Goal: Task Accomplishment & Management: Manage account settings

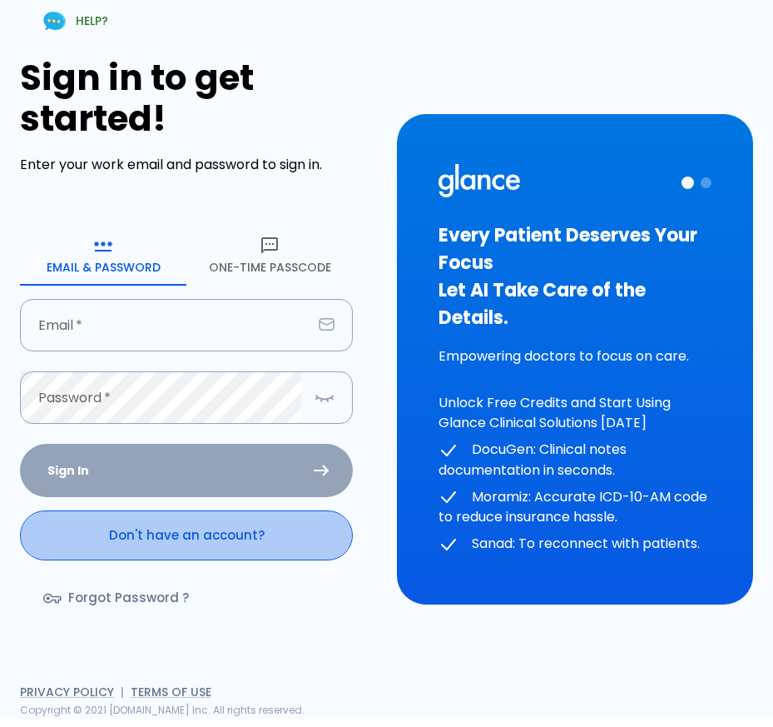
click at [230, 548] on link "Don't have an account?" at bounding box center [186, 535] width 333 height 50
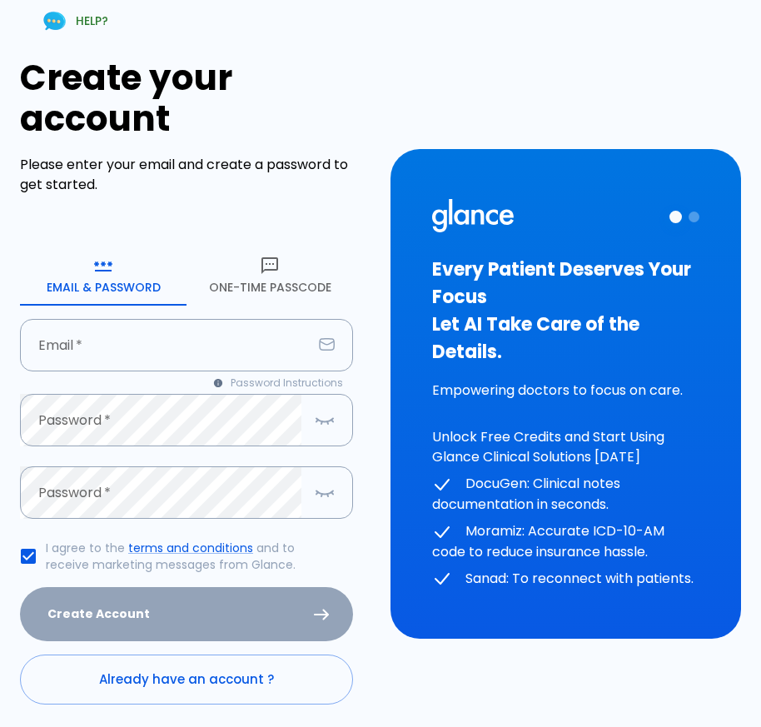
click at [251, 292] on button "One-Time Passcode" at bounding box center [269, 276] width 167 height 60
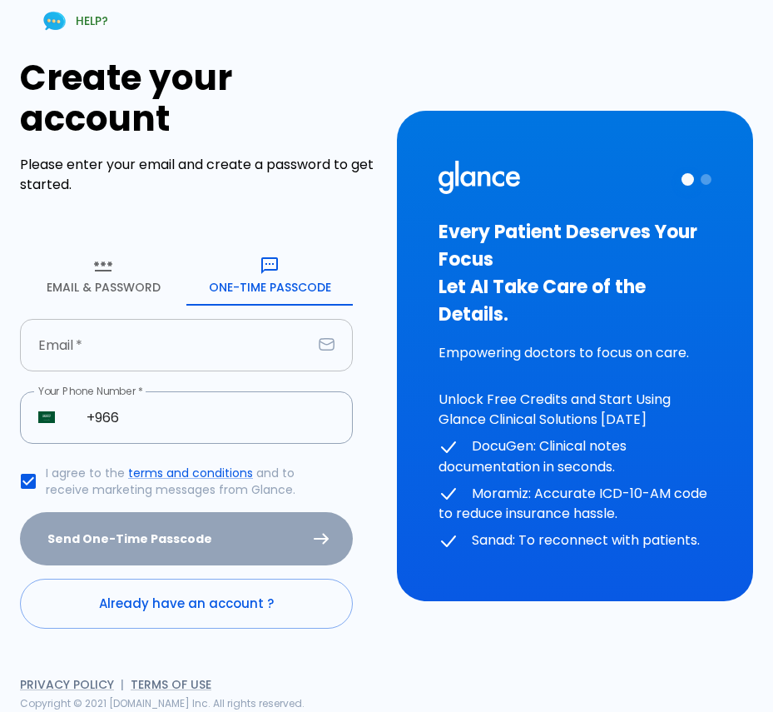
click at [233, 345] on input "text" at bounding box center [166, 345] width 292 height 52
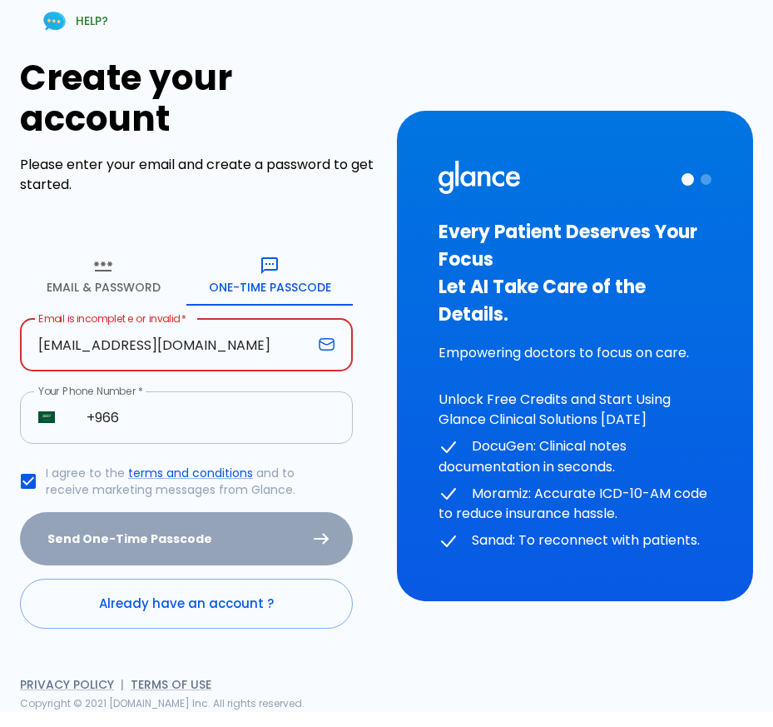
type input "[EMAIL_ADDRESS][DOMAIN_NAME]"
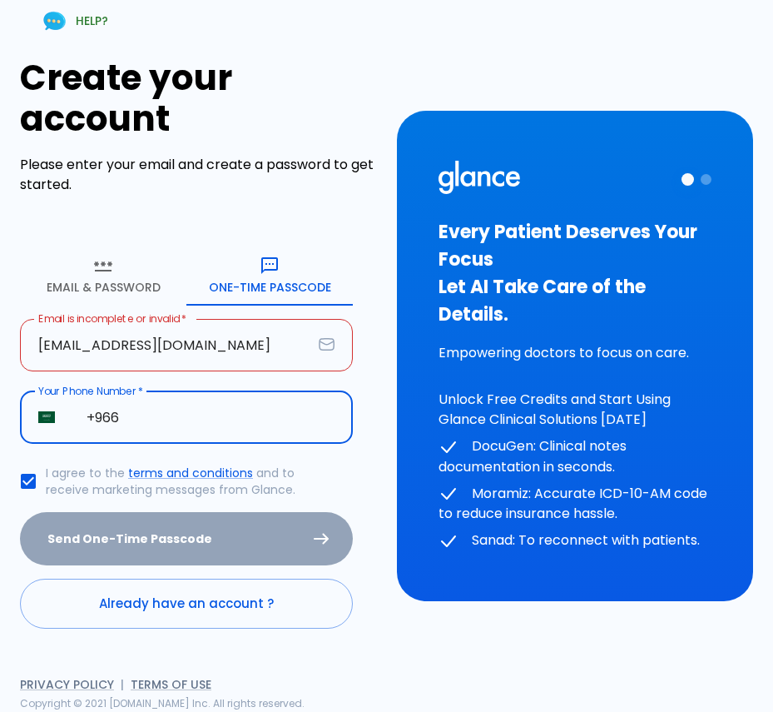
click at [152, 421] on input "+966" at bounding box center [210, 417] width 285 height 52
type input "[PHONE_NUMBER]"
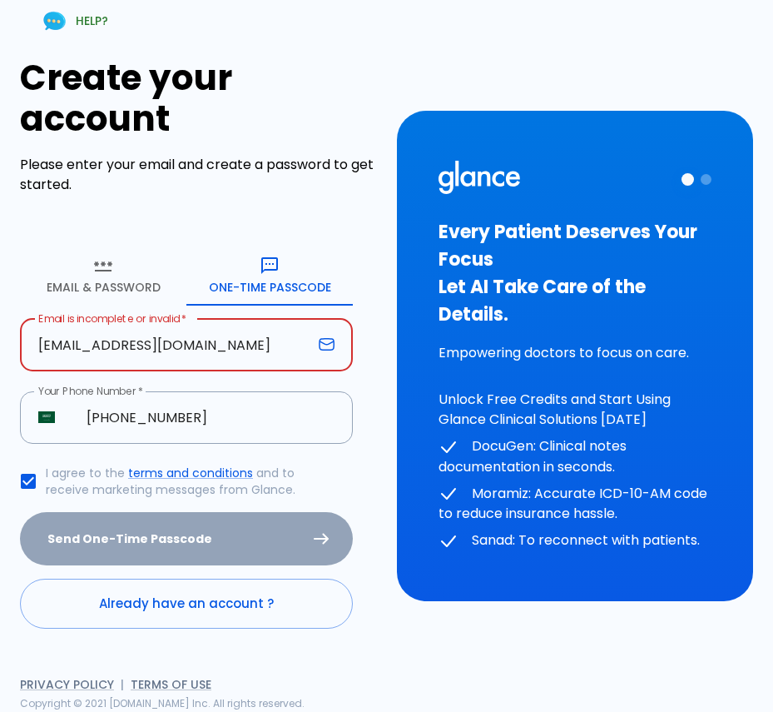
click at [272, 365] on input "[EMAIL_ADDRESS][DOMAIN_NAME]" at bounding box center [166, 345] width 292 height 52
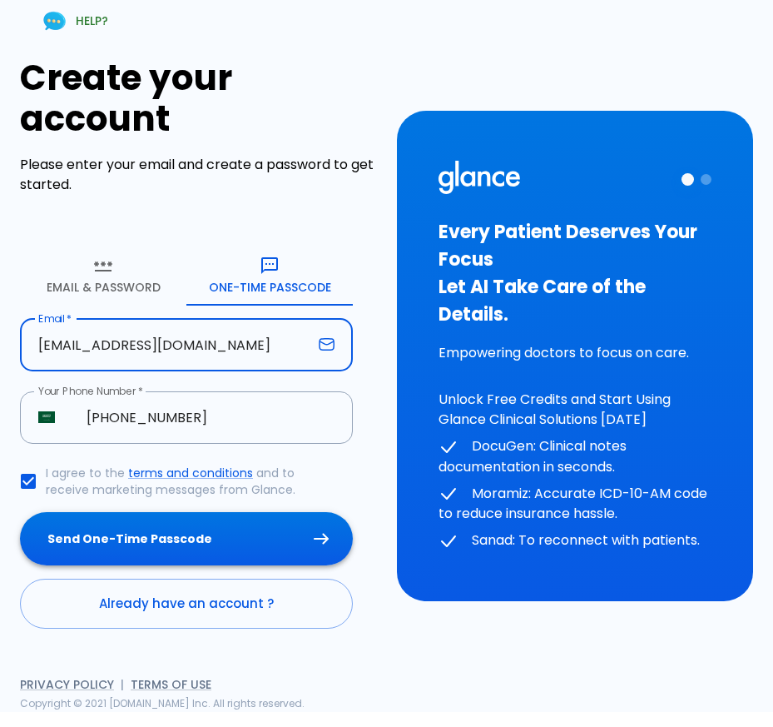
type input "[EMAIL_ADDRESS][DOMAIN_NAME]"
click at [265, 535] on button "Send One-Time Passcode" at bounding box center [186, 539] width 333 height 54
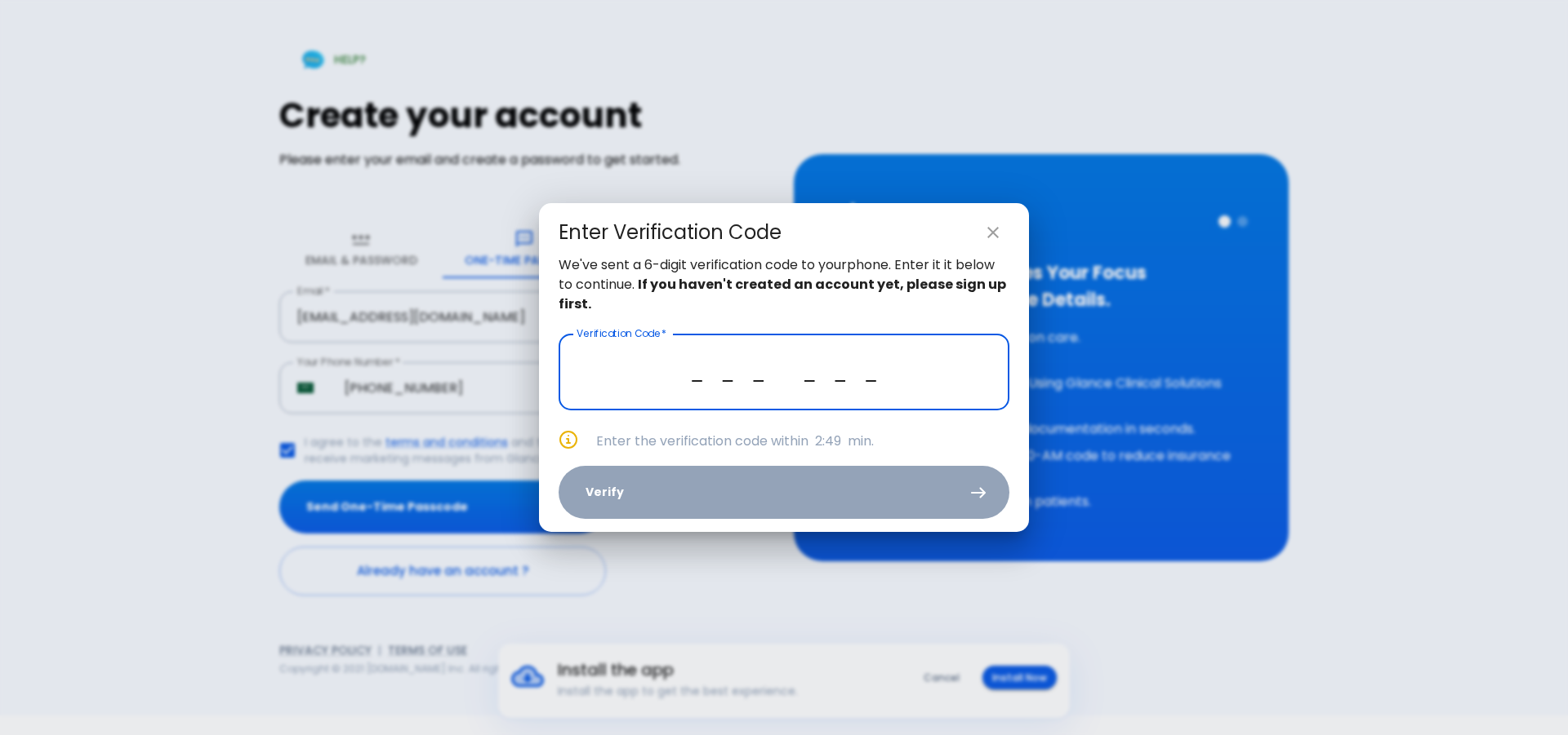
click at [706, 374] on input "_ _ _ _ _ _" at bounding box center [784, 372] width 451 height 76
click at [758, 372] on input "0 2 2 2 6 _" at bounding box center [784, 372] width 451 height 76
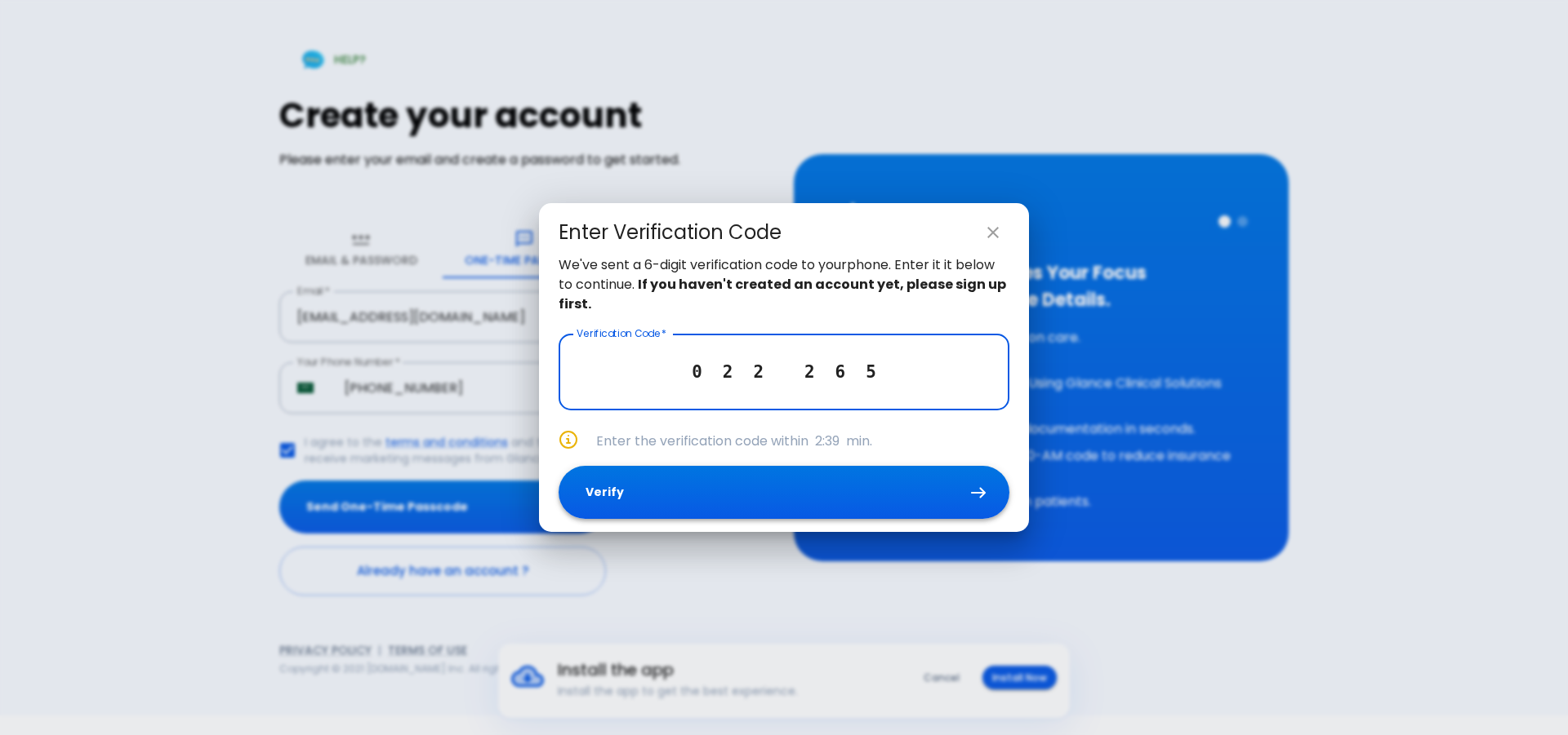
type input "0 2 2 2 6 5"
click at [758, 501] on button "Verify" at bounding box center [784, 492] width 451 height 53
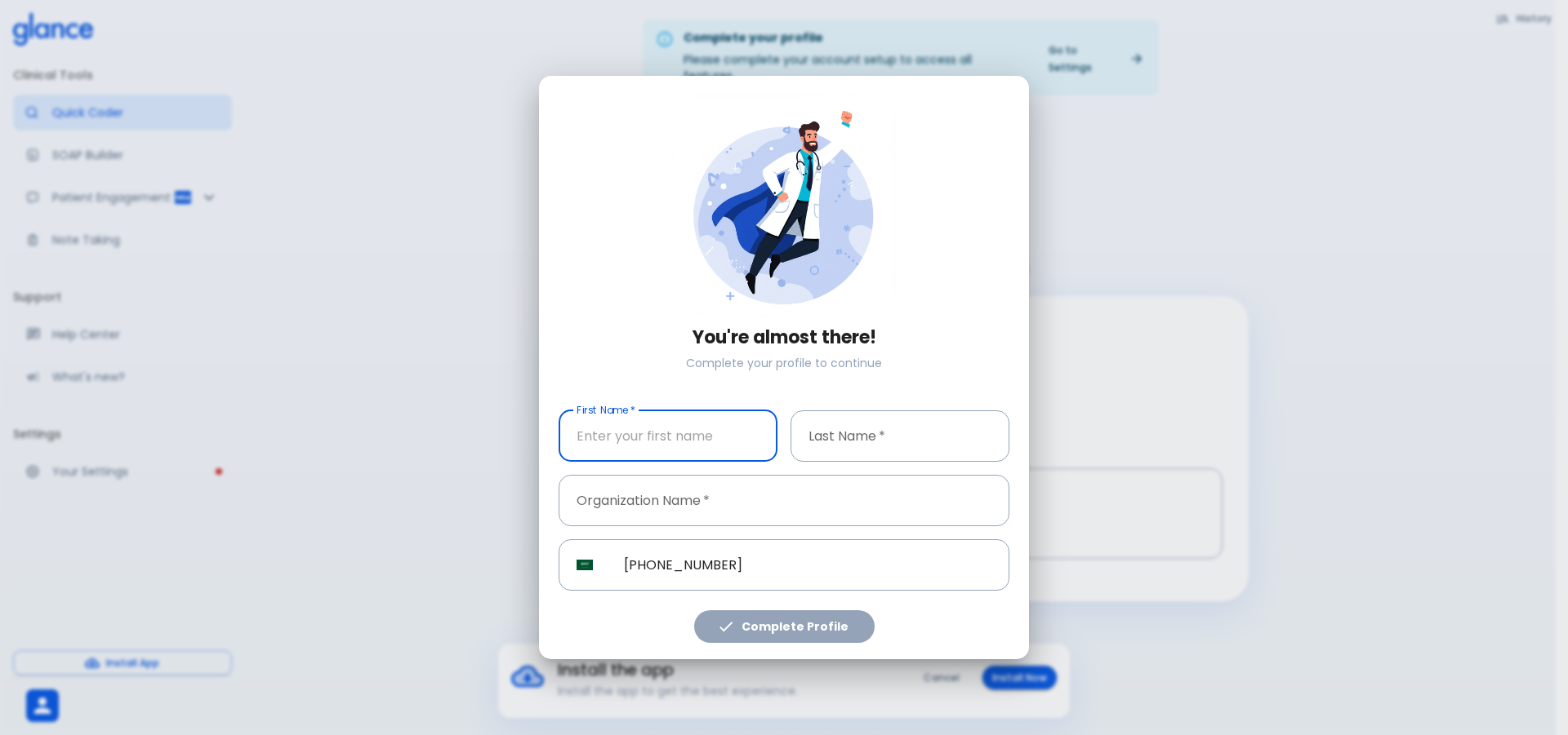
type input "a"
type input "Areej"
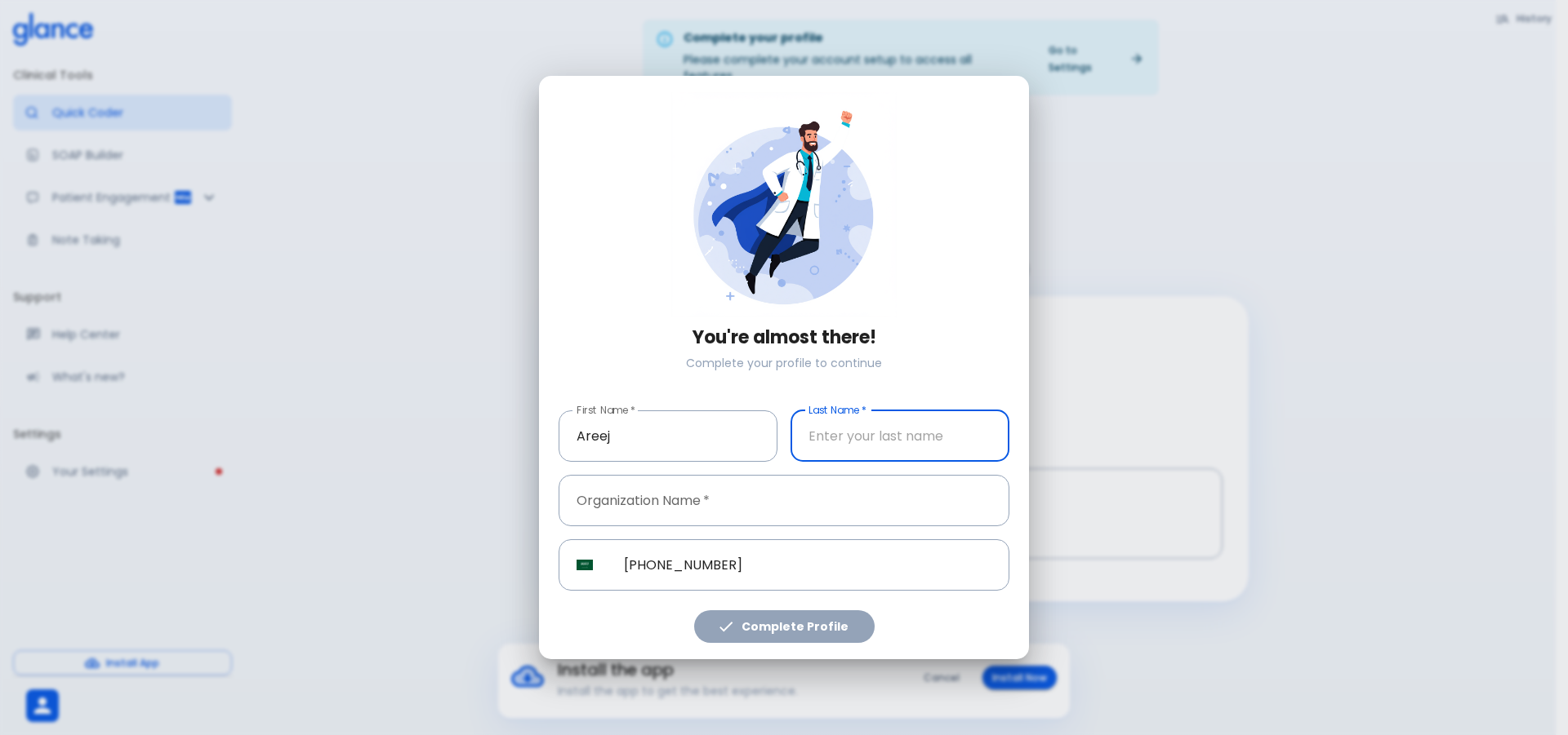
click at [758, 436] on input "text" at bounding box center [899, 436] width 219 height 51
type input "Almakki"
click at [758, 495] on input "text" at bounding box center [784, 501] width 451 height 51
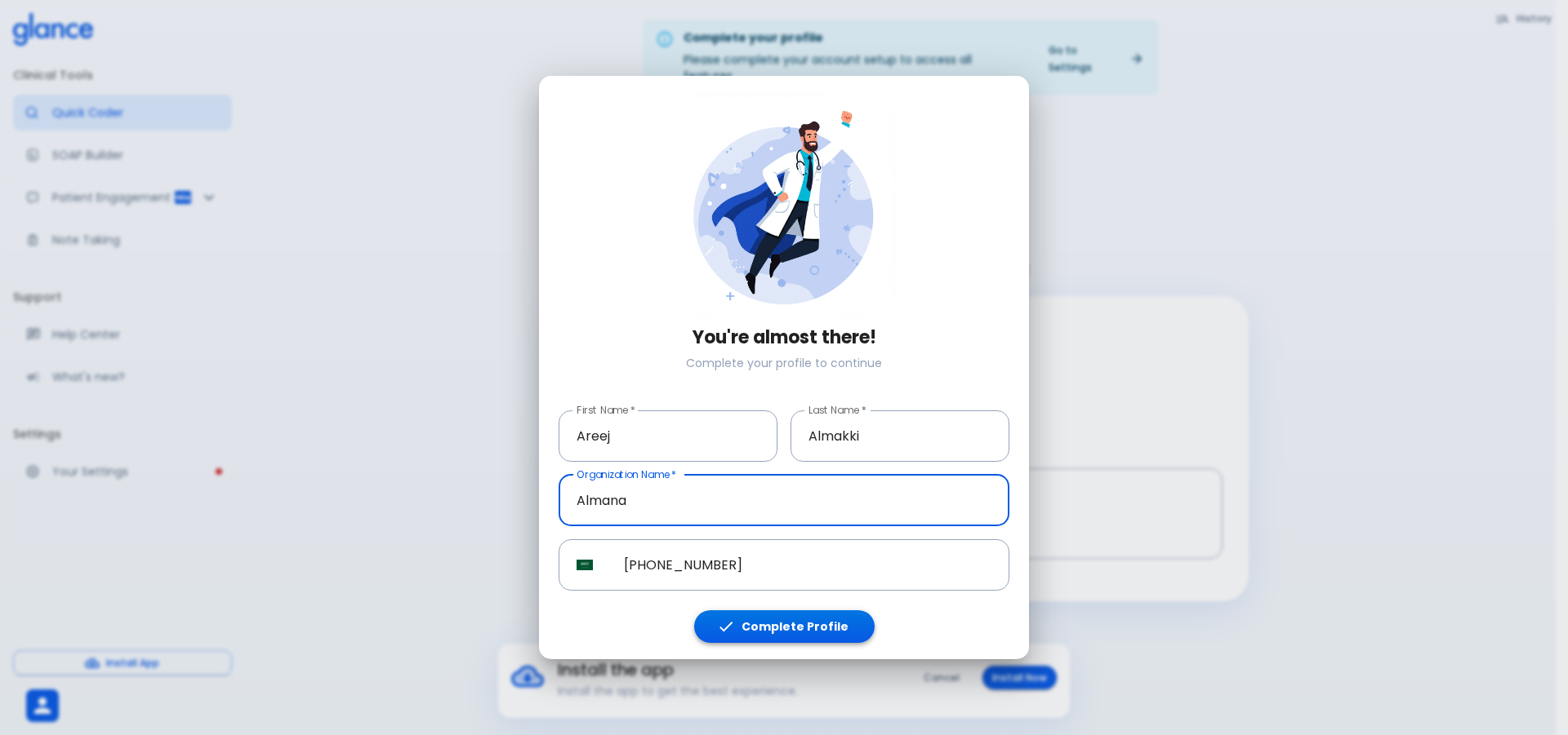
type input "Almana"
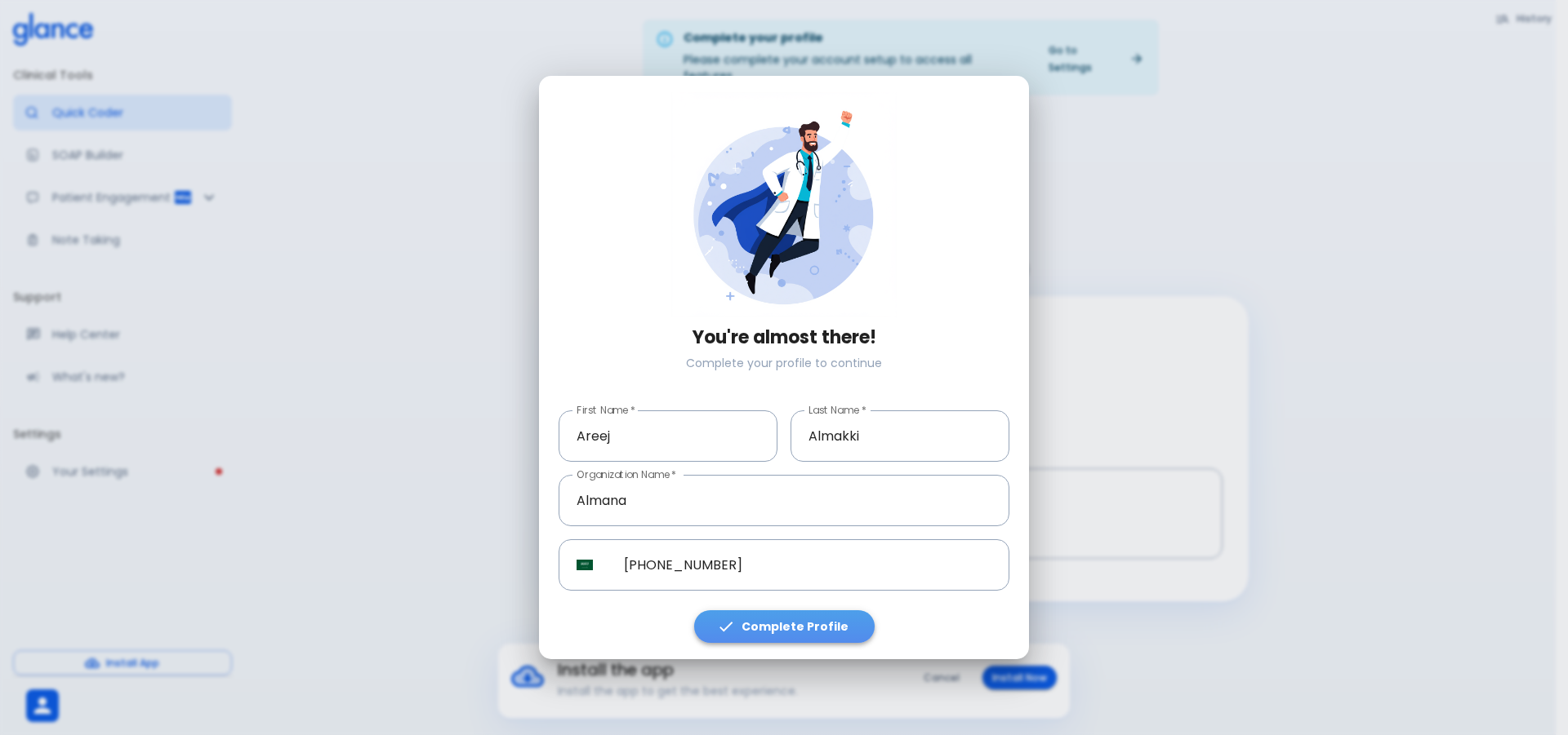
click at [758, 634] on button "Complete Profile" at bounding box center [784, 627] width 180 height 33
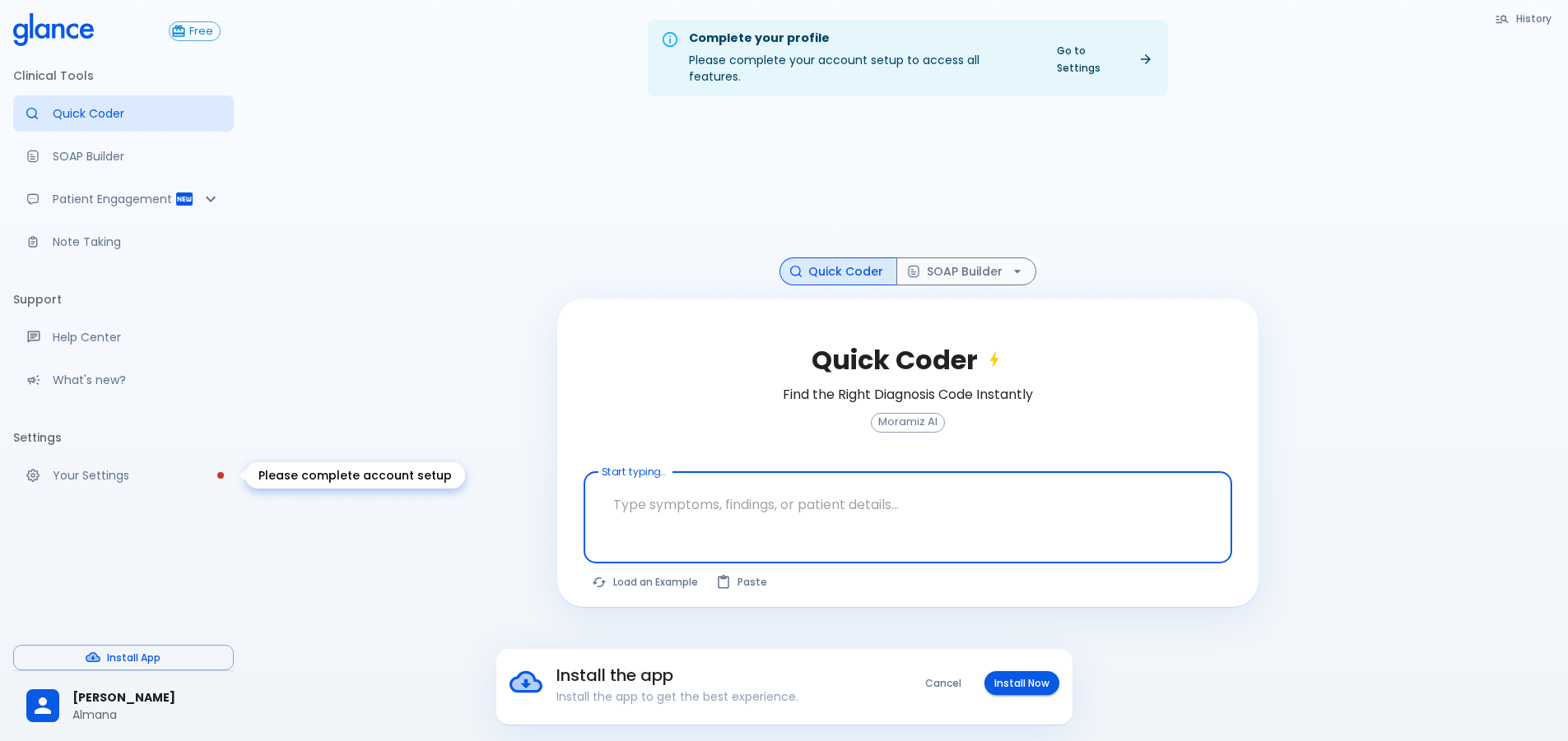
click at [150, 470] on p "Your Settings" at bounding box center [136, 475] width 168 height 17
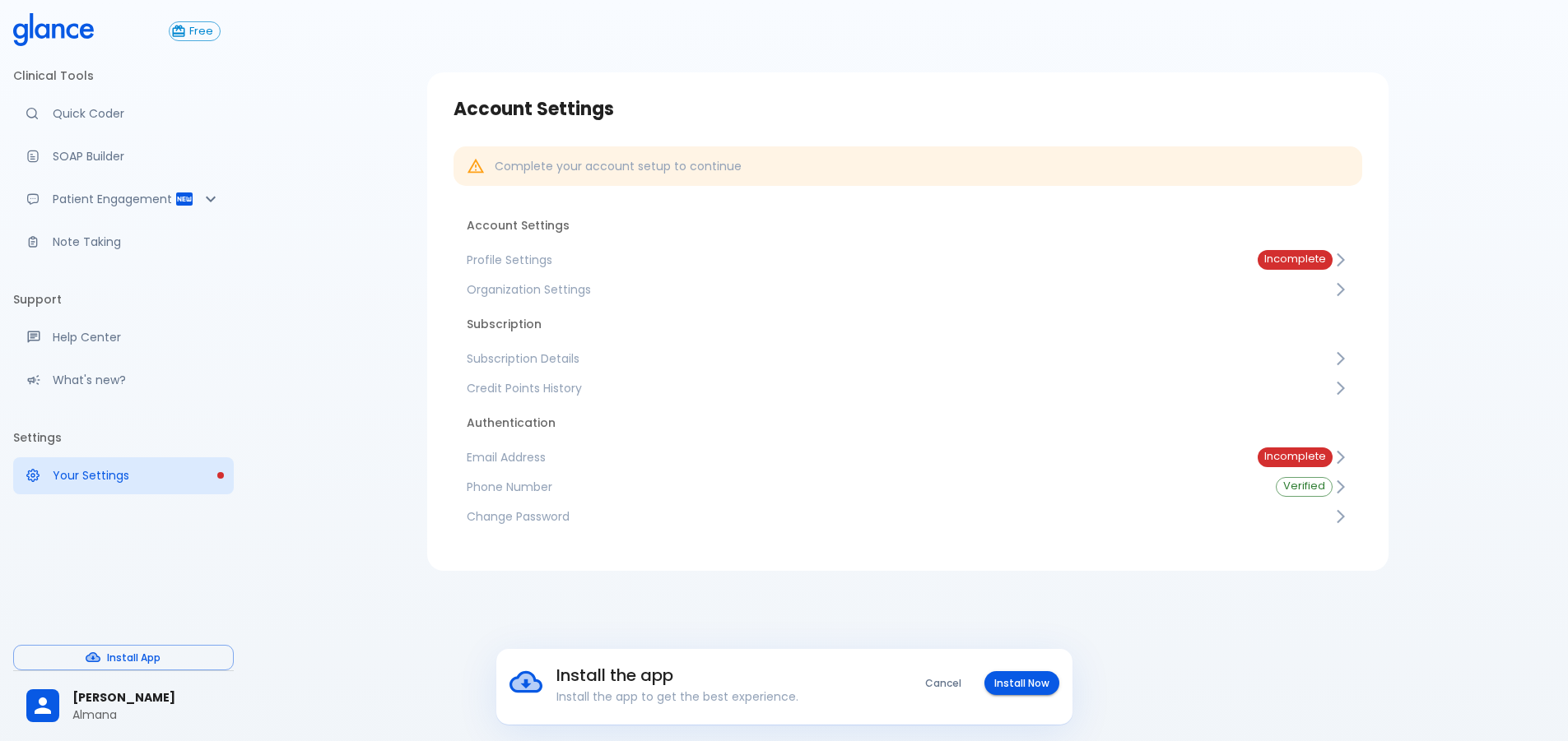
click at [764, 262] on span "Profile Settings" at bounding box center [848, 260] width 764 height 17
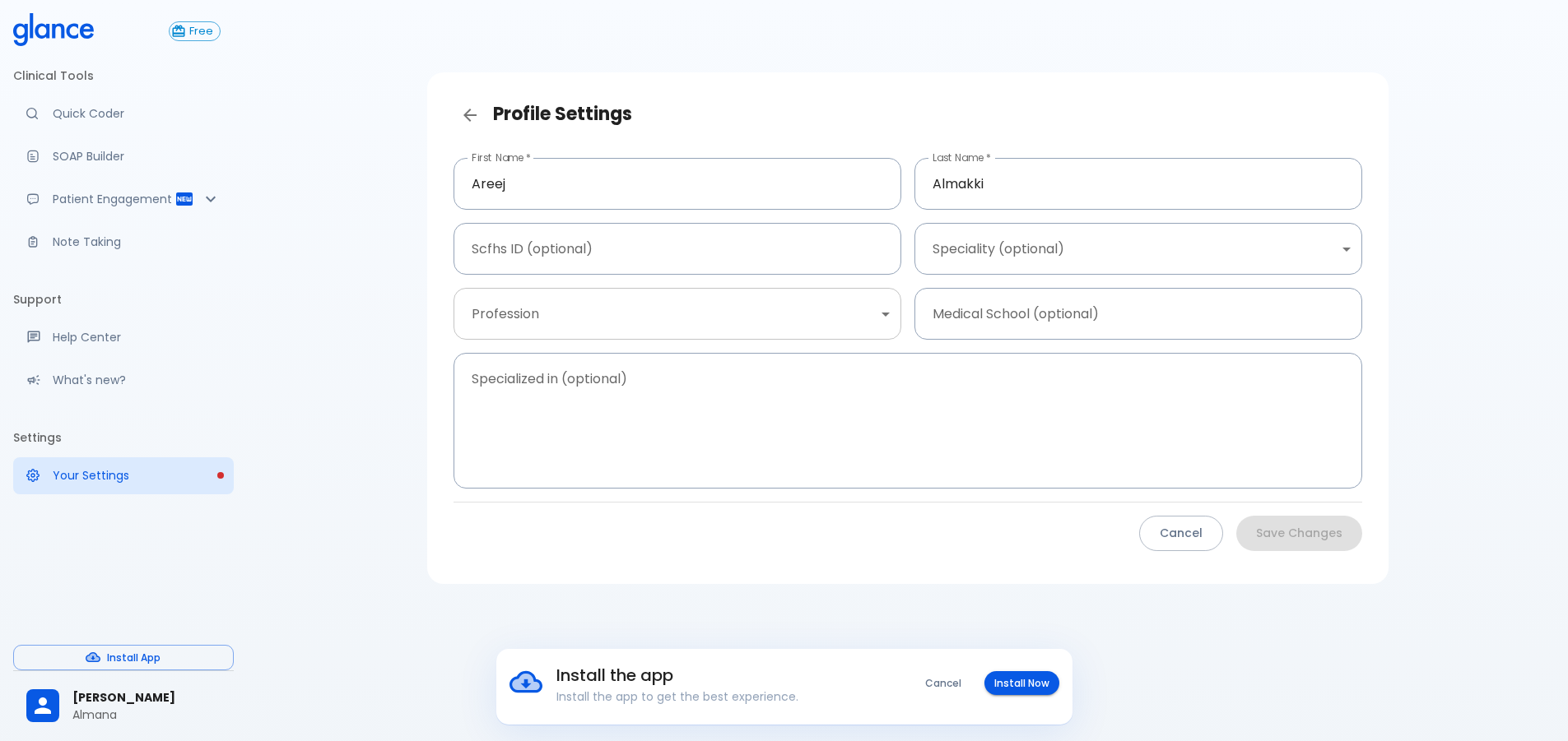
click at [764, 312] on body "Install the app Install the app to get the best experience. Cancel Install Now …" at bounding box center [784, 390] width 1568 height 781
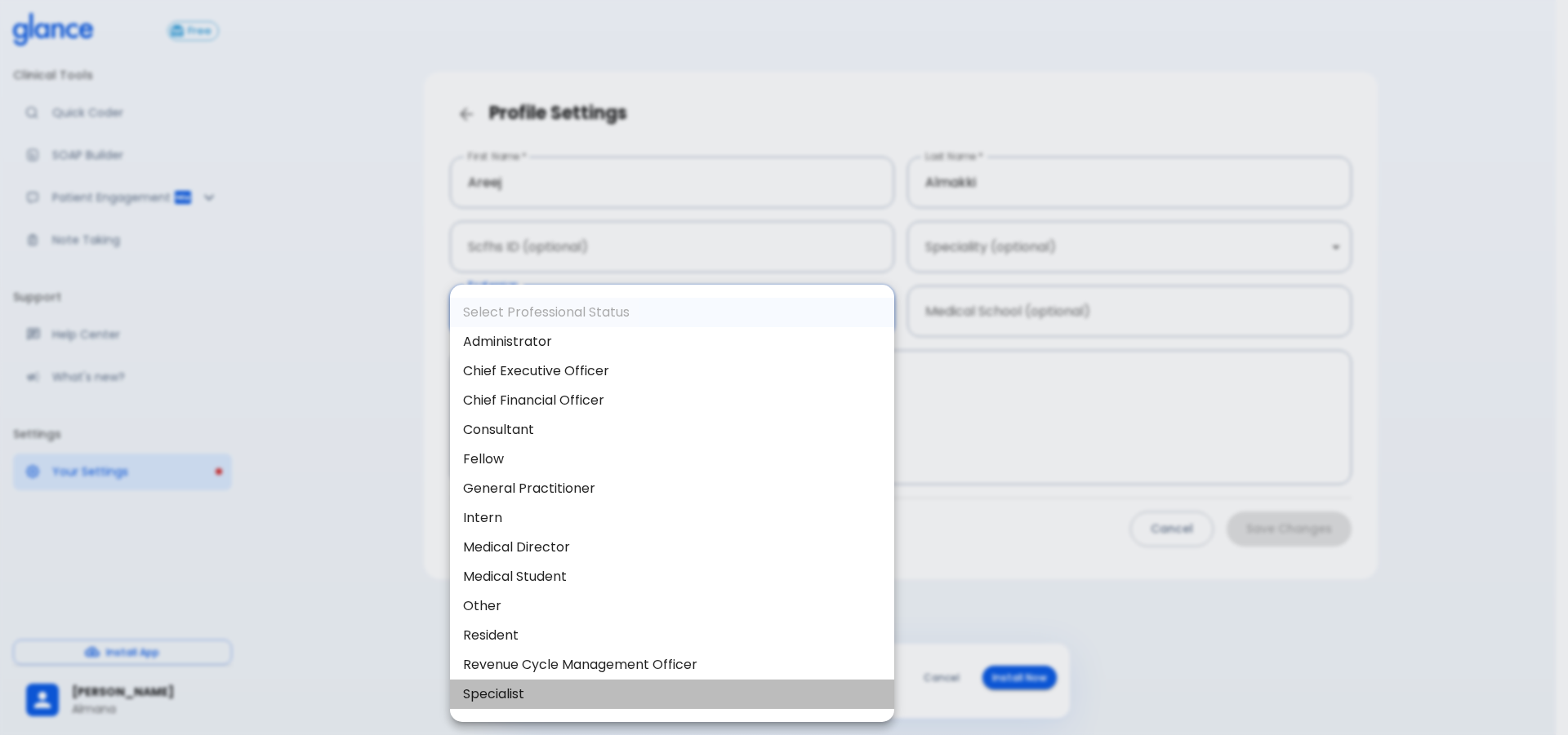
click at [531, 706] on li "Specialist" at bounding box center [672, 695] width 444 height 29
type input "specialist"
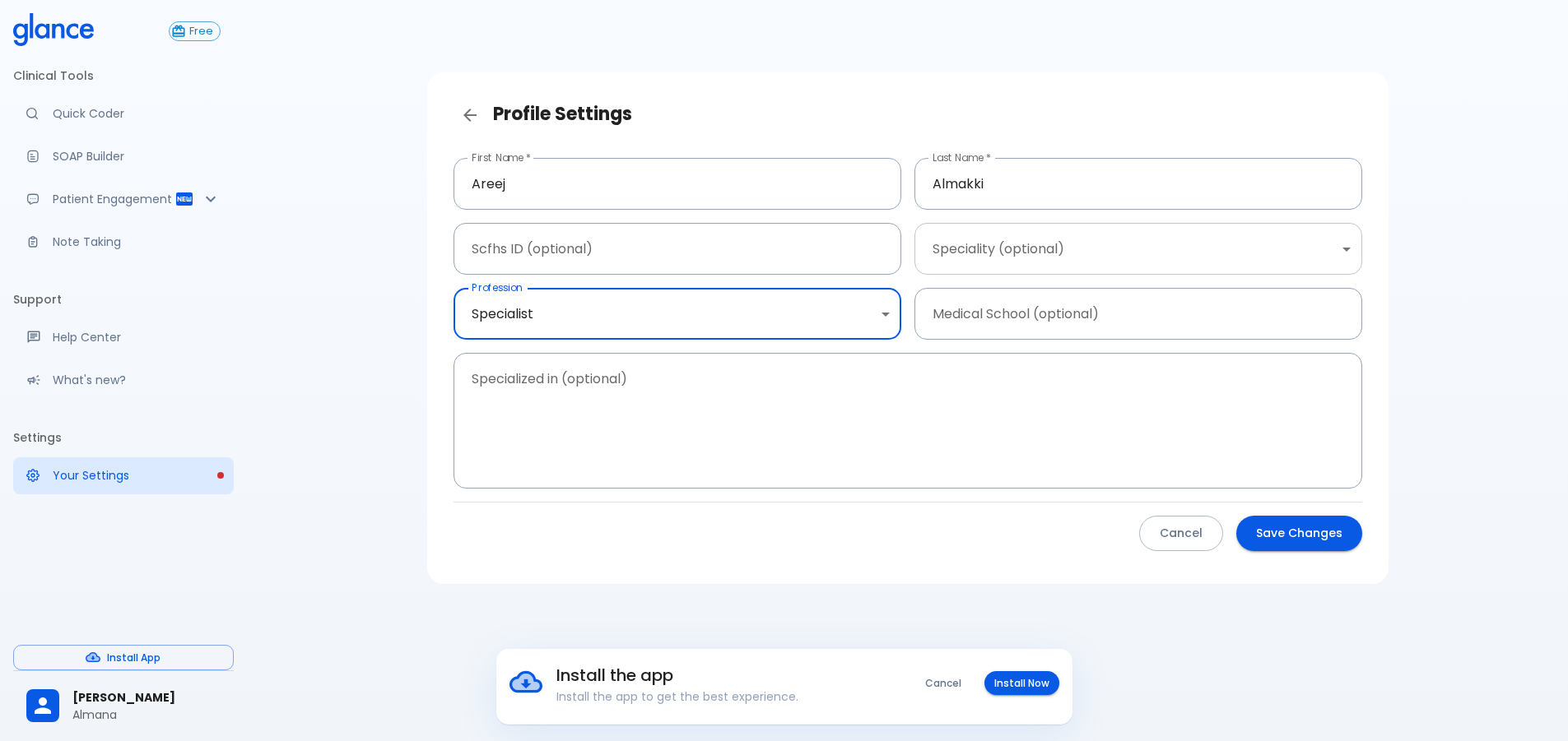
click at [764, 263] on body "Install the app Install the app to get the best experience. Cancel Install Now …" at bounding box center [784, 390] width 1568 height 781
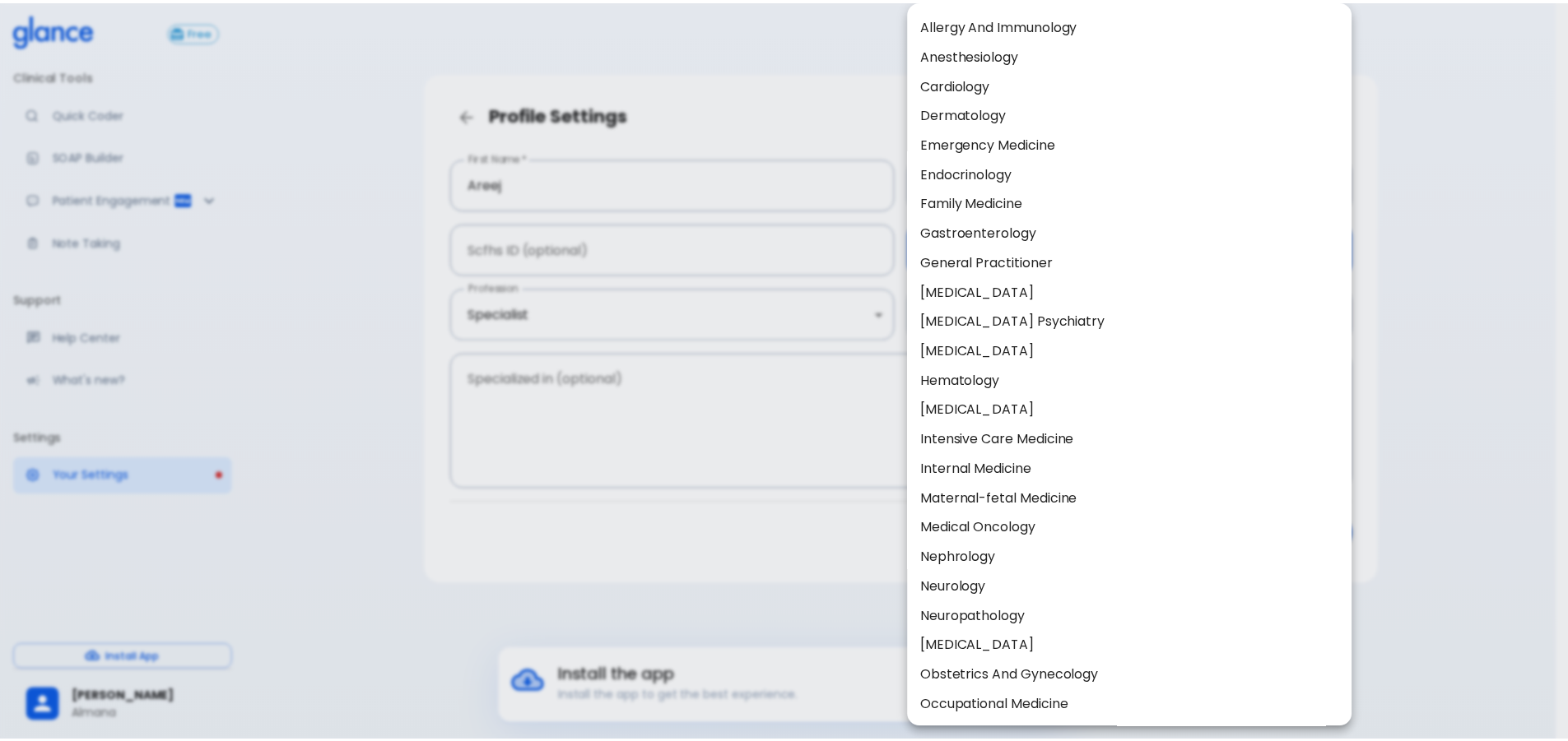
scroll to position [165, 0]
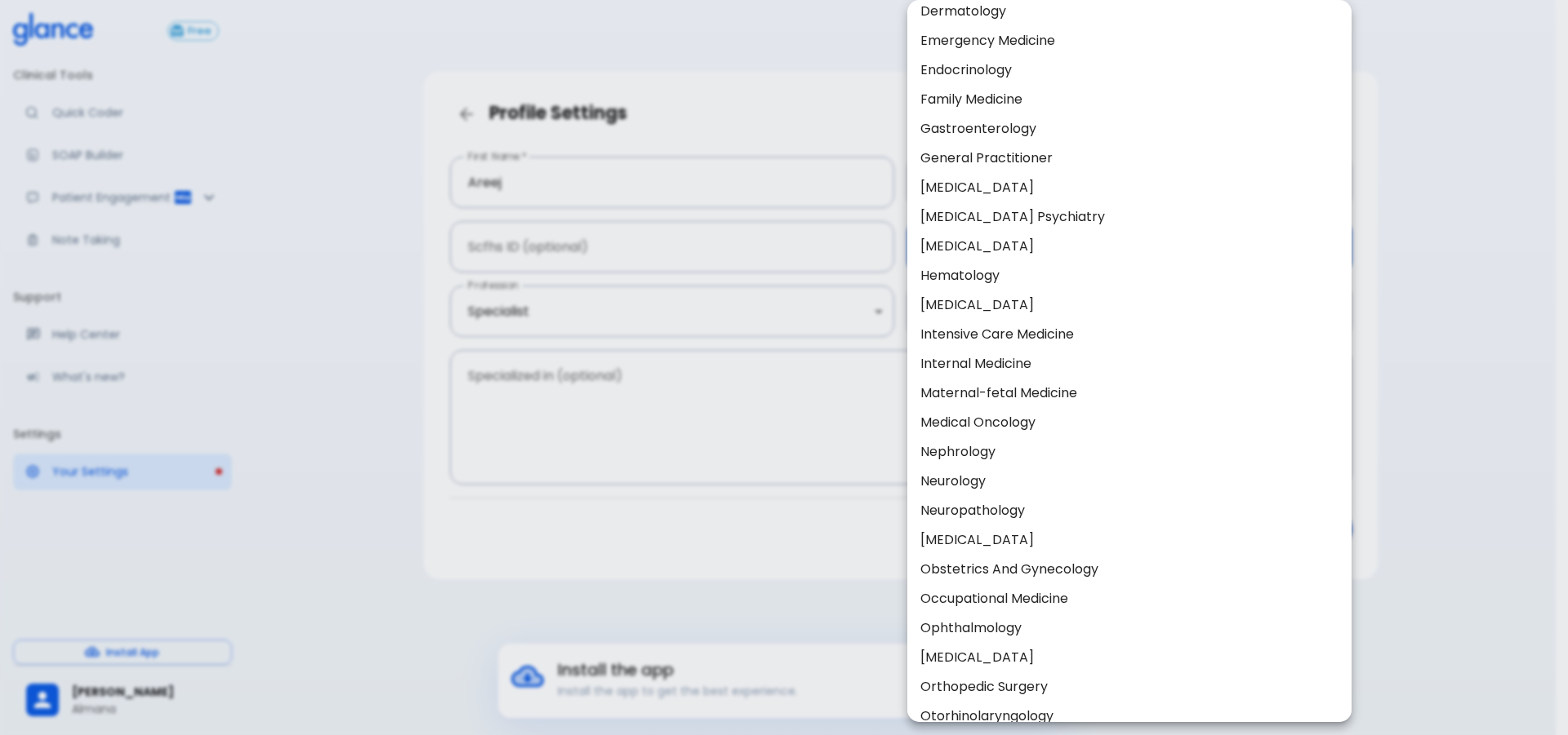
click at [758, 572] on li "Obstetrics And Gynecology" at bounding box center [1129, 569] width 444 height 29
type input "Obstetrics and gynecology"
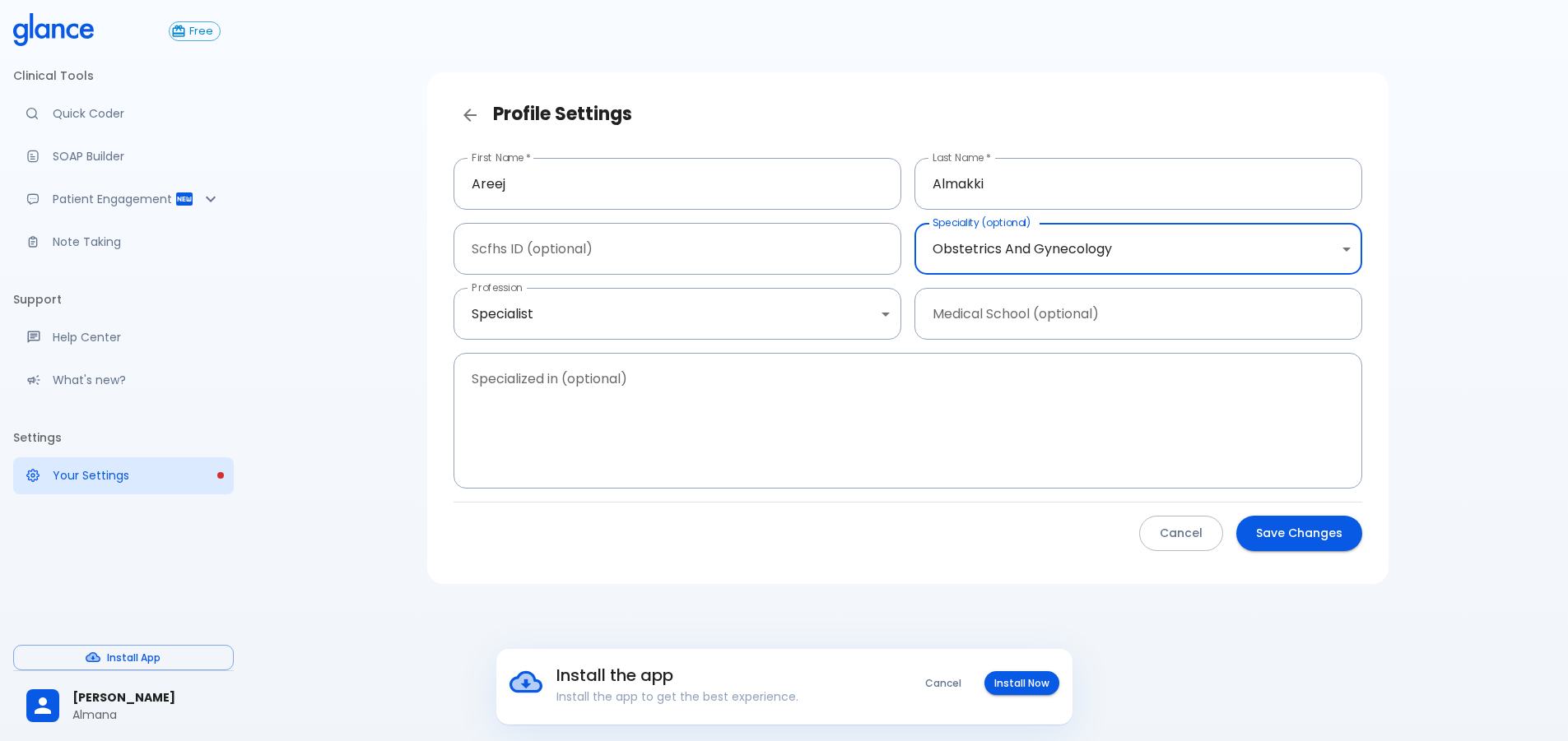
click at [764, 535] on button "Save Changes" at bounding box center [1299, 534] width 126 height 36
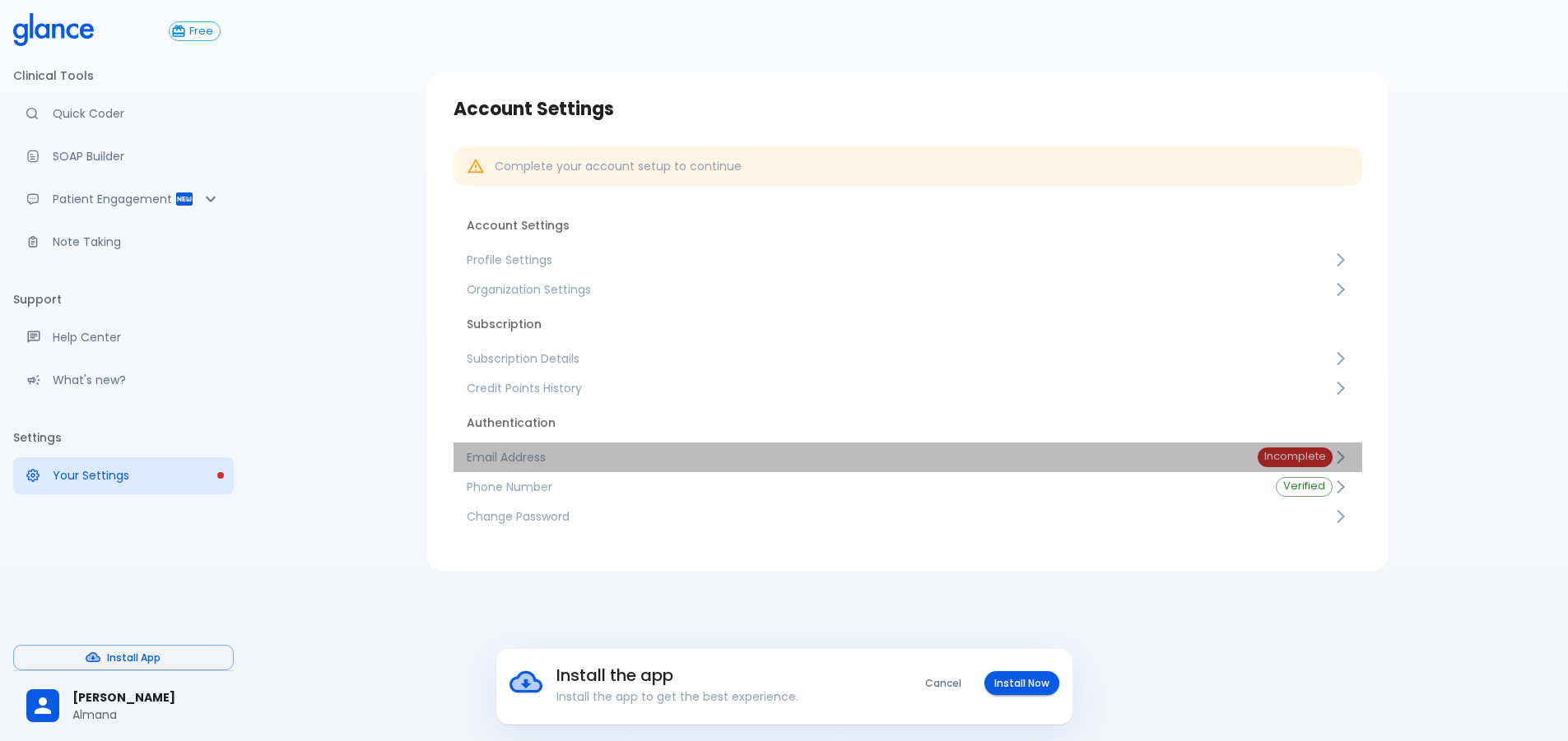
click at [764, 459] on span "Email Address" at bounding box center [848, 457] width 764 height 17
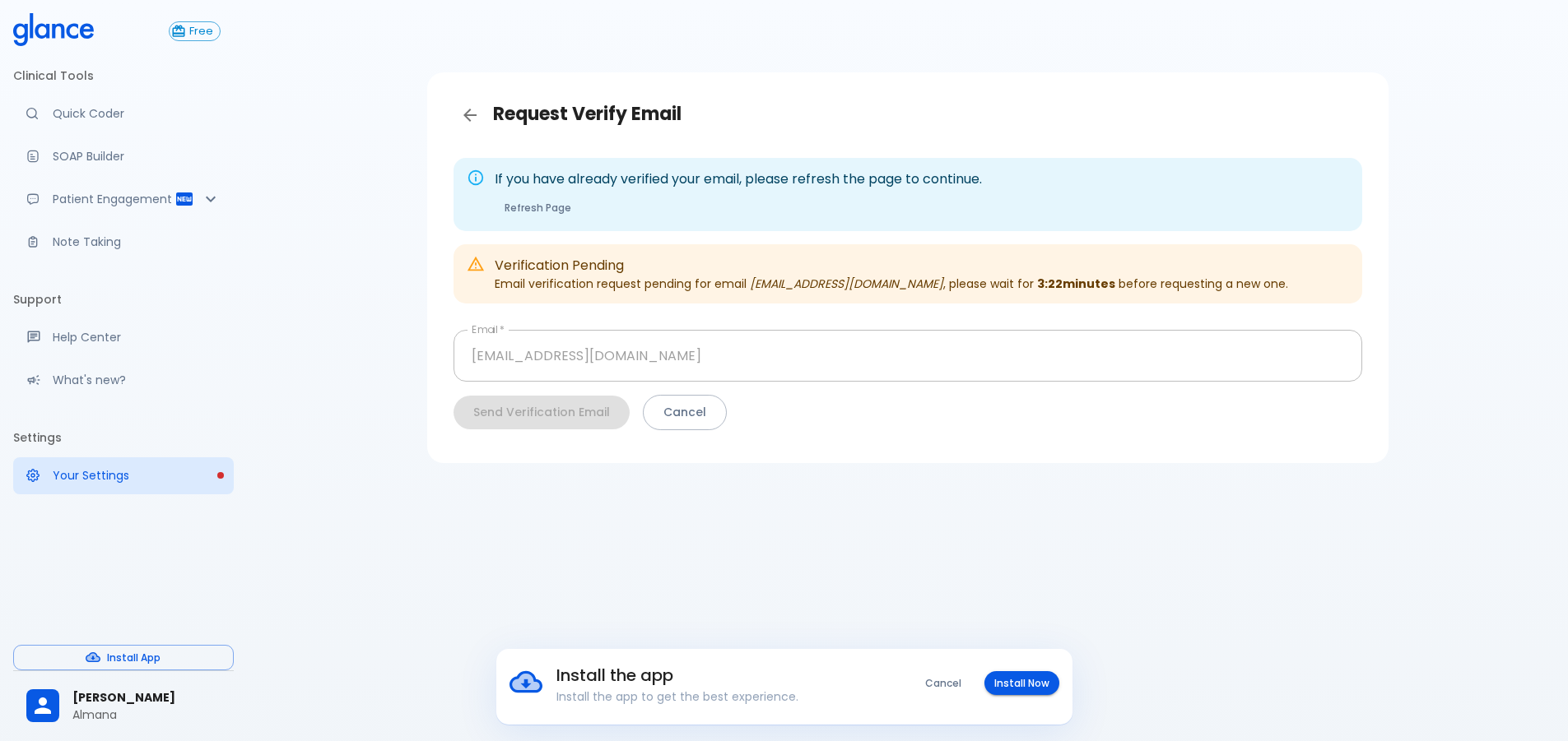
drag, startPoint x: 1486, startPoint y: 2, endPoint x: 976, endPoint y: 384, distance: 637.2
click at [764, 393] on div "Send Verification Email Cancel" at bounding box center [901, 405] width 921 height 48
click at [678, 423] on button "Cancel" at bounding box center [684, 413] width 84 height 36
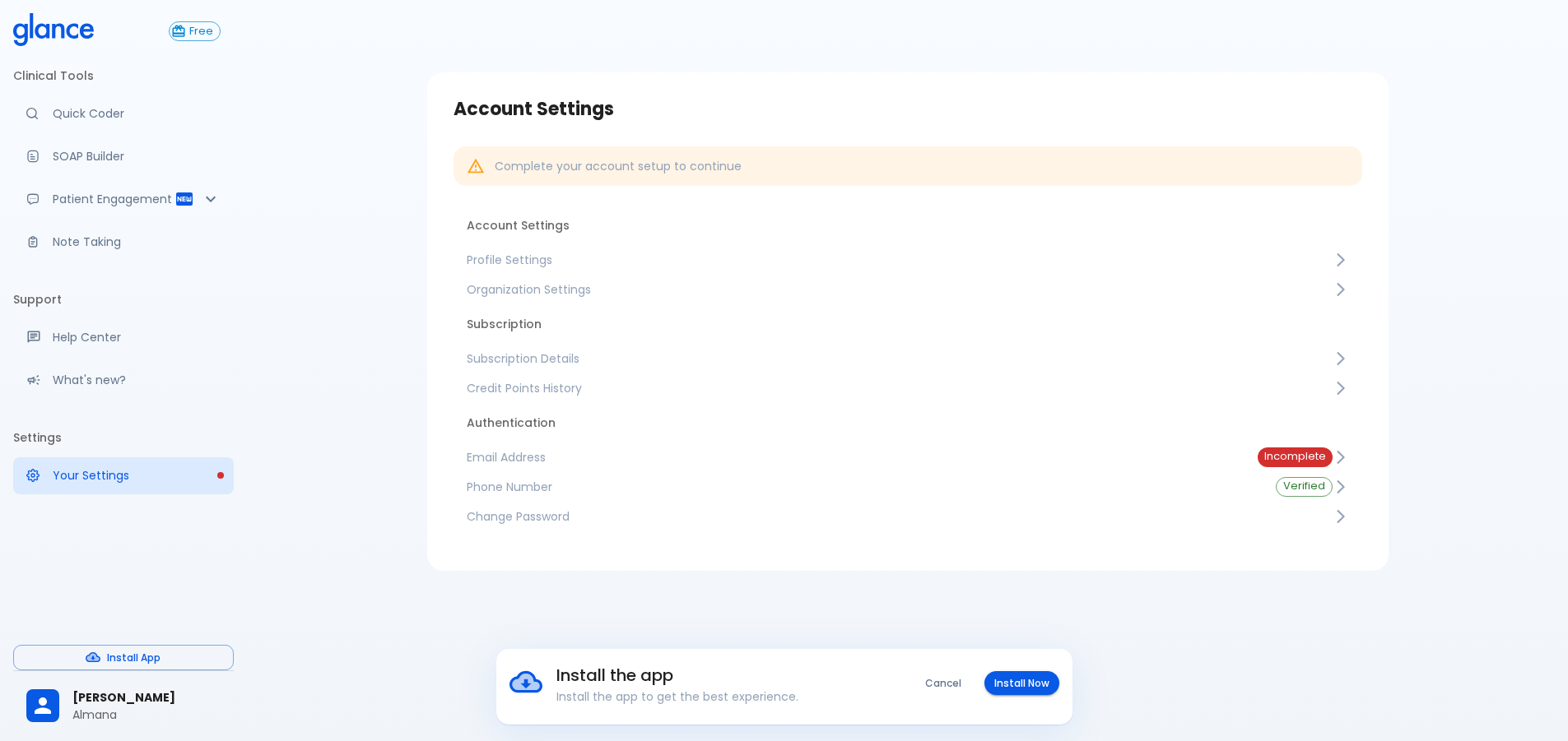
click at [567, 365] on span "Subscription Details" at bounding box center [900, 359] width 866 height 17
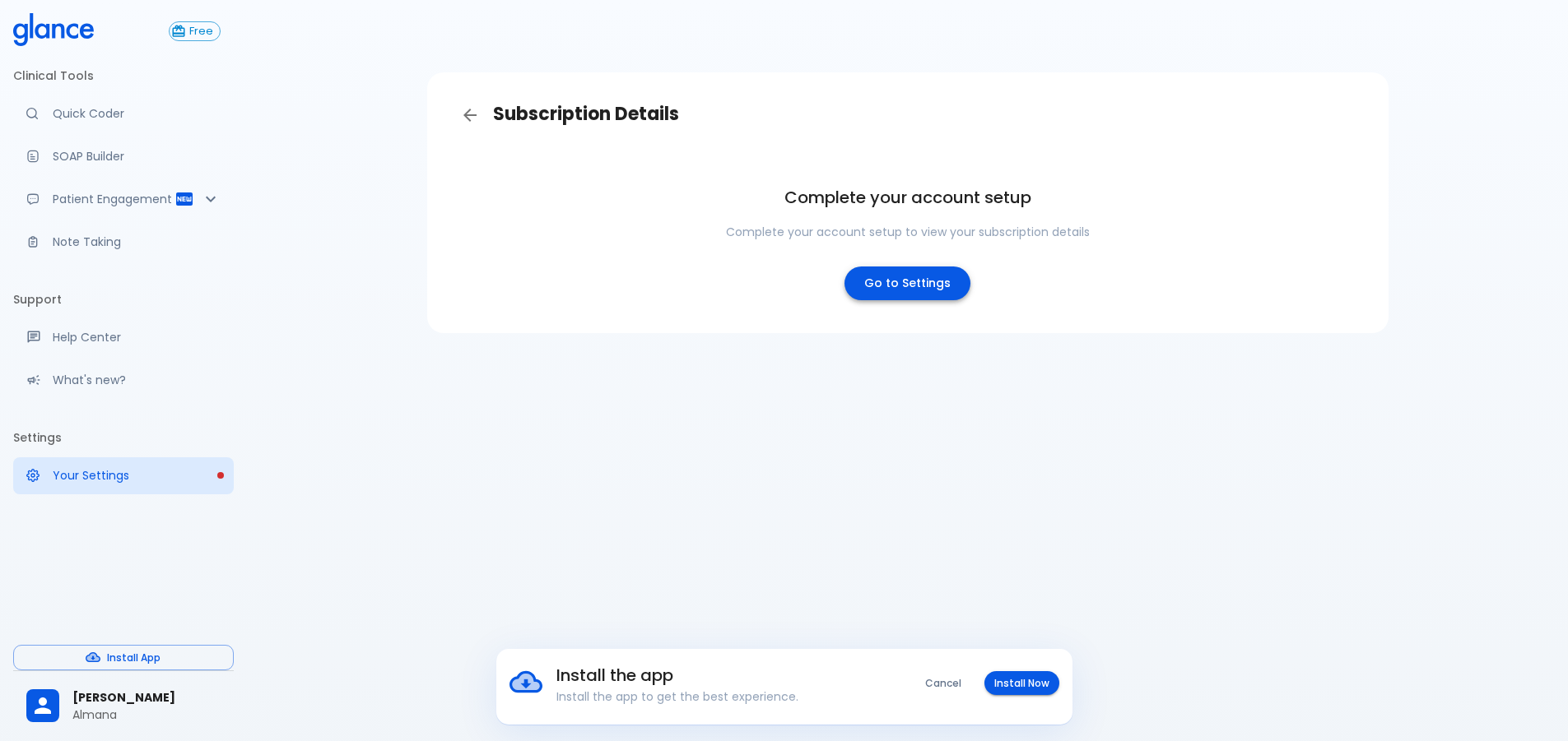
click at [764, 278] on link "Go to Settings" at bounding box center [907, 284] width 126 height 34
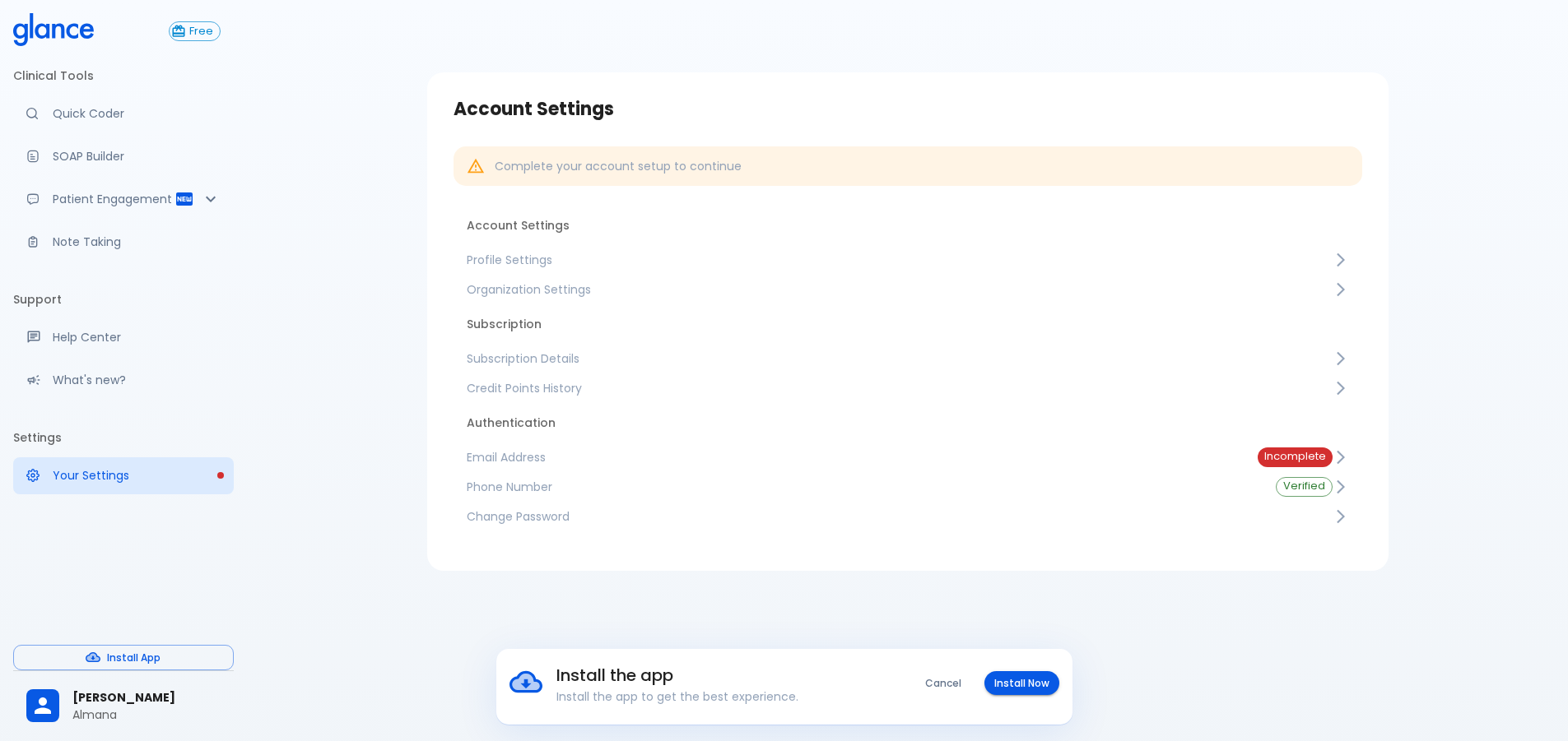
click at [764, 455] on span "Incomplete" at bounding box center [1295, 456] width 75 height 12
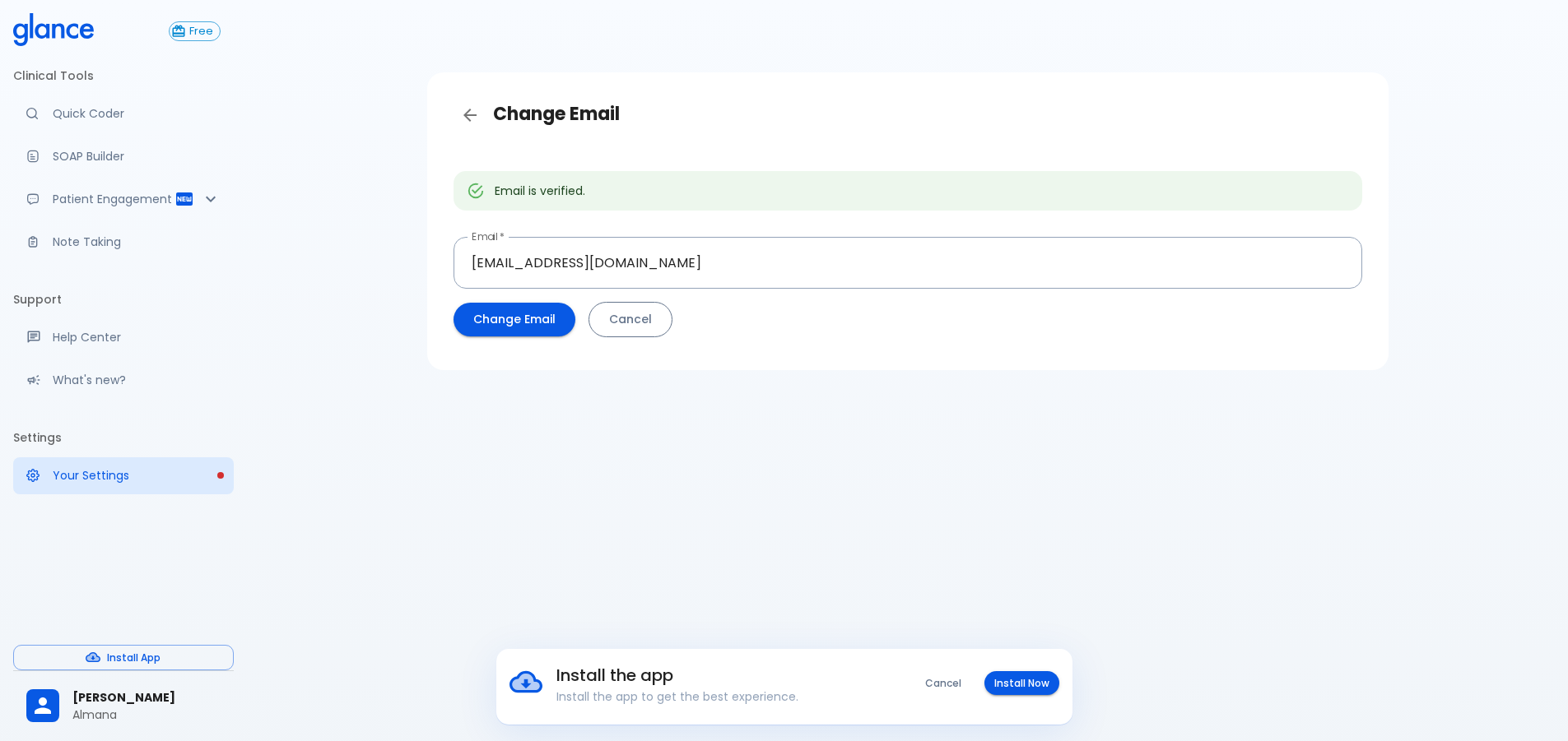
click at [611, 322] on button "Cancel" at bounding box center [630, 320] width 84 height 36
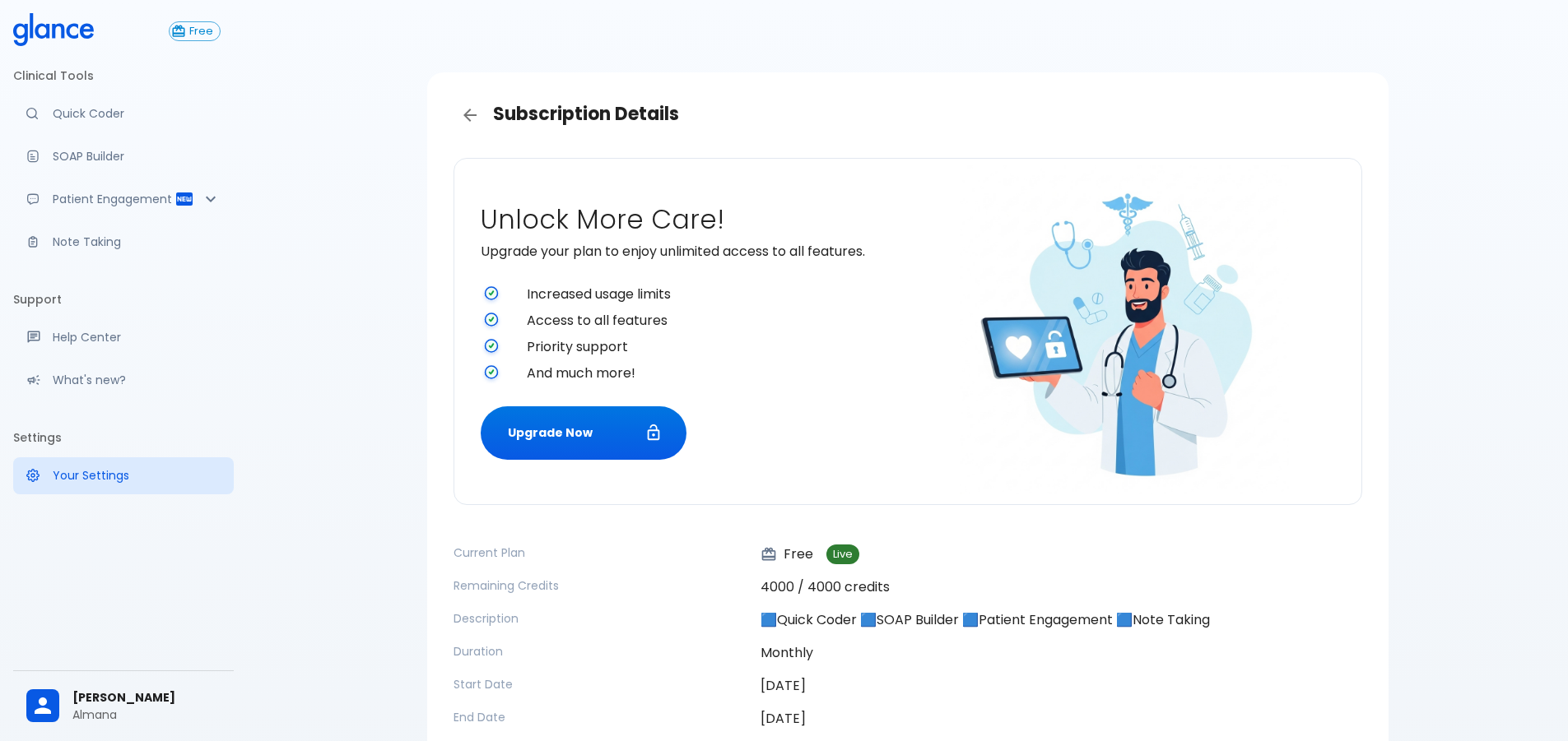
scroll to position [93, 0]
